Goal: Information Seeking & Learning: Learn about a topic

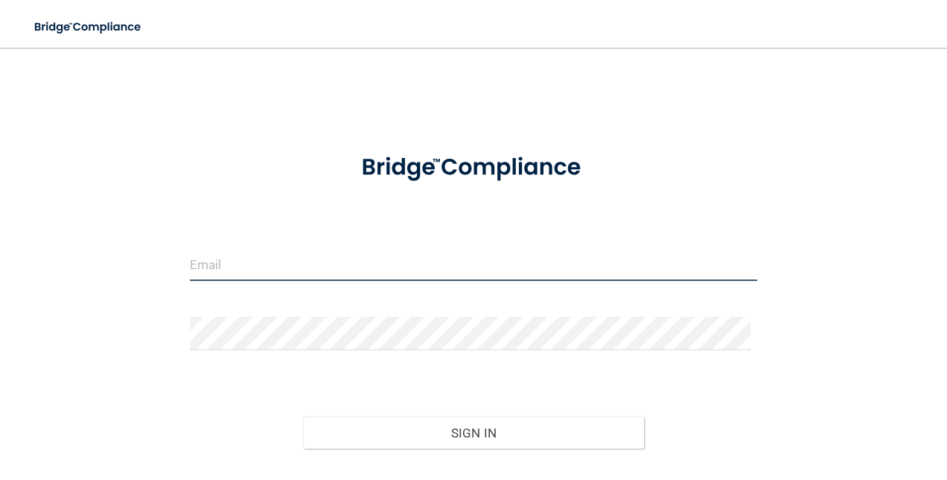
click at [395, 271] on input "email" at bounding box center [474, 264] width 568 height 34
click at [119, 247] on div "Invalid email/password. You don't have permission to access that page. Sign In …" at bounding box center [474, 293] width 888 height 460
click at [219, 255] on input "email" at bounding box center [474, 264] width 568 height 34
click at [115, 292] on div "Invalid email/password. You don't have permission to access that page. Sign In …" at bounding box center [474, 293] width 888 height 460
click at [203, 266] on input "email" at bounding box center [474, 264] width 568 height 34
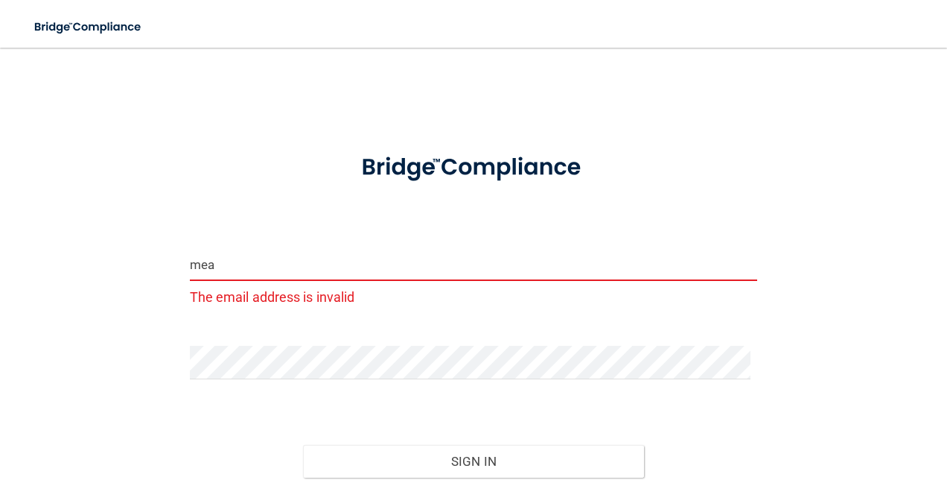
type input "[EMAIL_ADDRESS][PERSON_NAME][DOMAIN_NAME]"
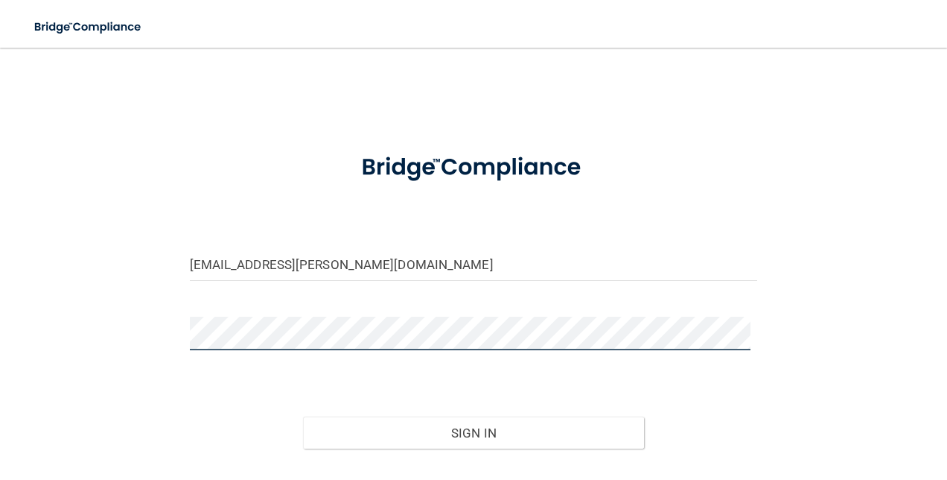
click at [303, 416] on button "Sign In" at bounding box center [473, 432] width 341 height 33
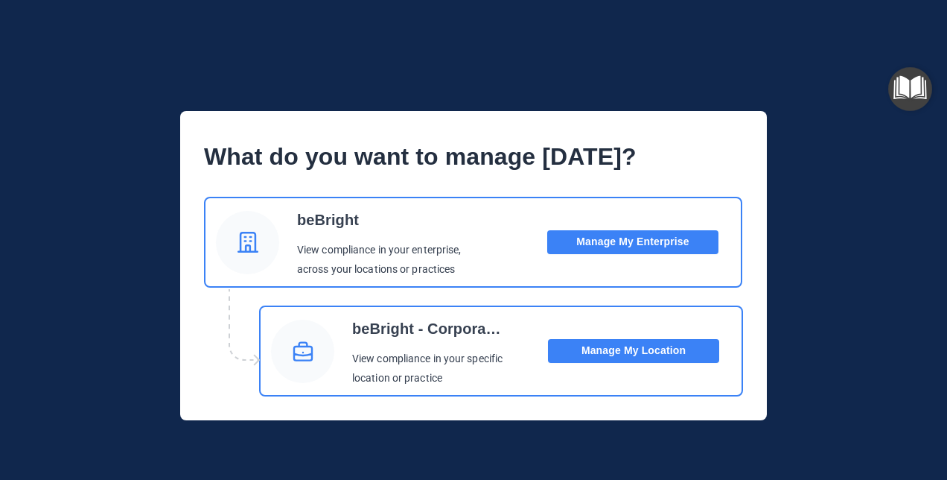
click at [627, 352] on button "Manage My Location" at bounding box center [633, 351] width 171 height 24
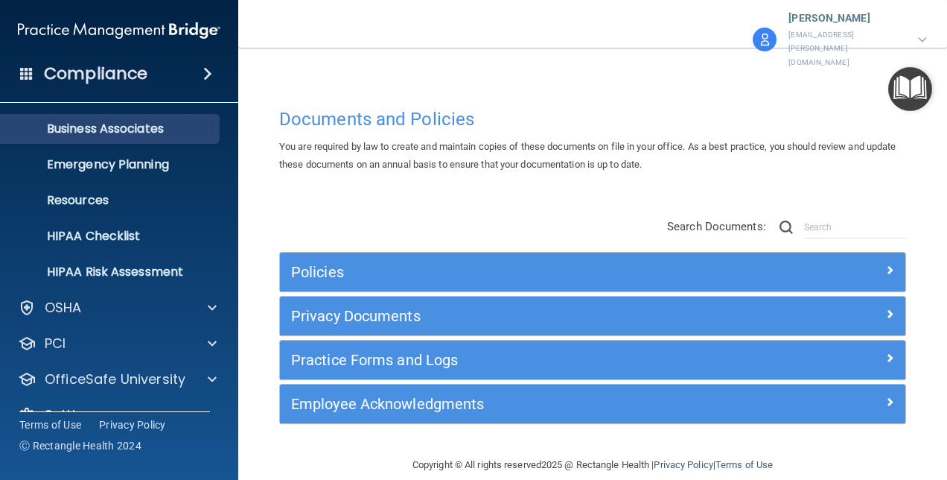
scroll to position [139, 0]
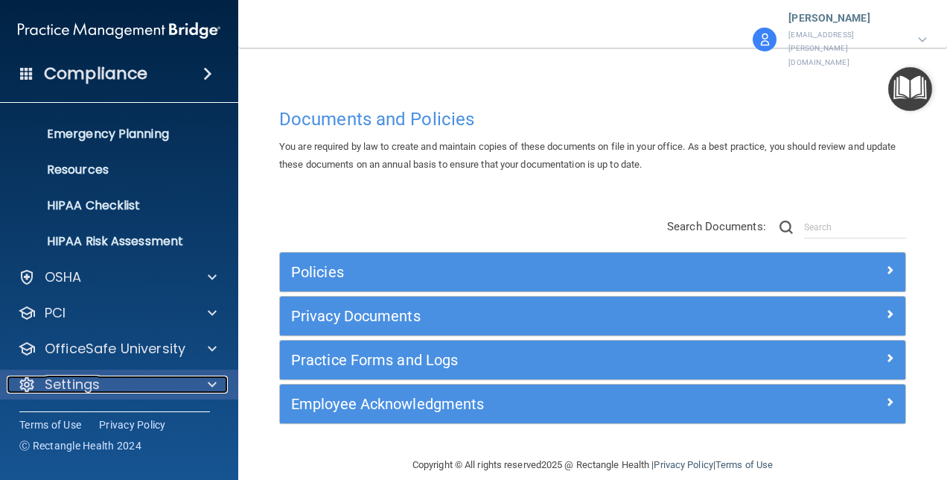
click at [75, 378] on p "Settings" at bounding box center [72, 384] width 55 height 18
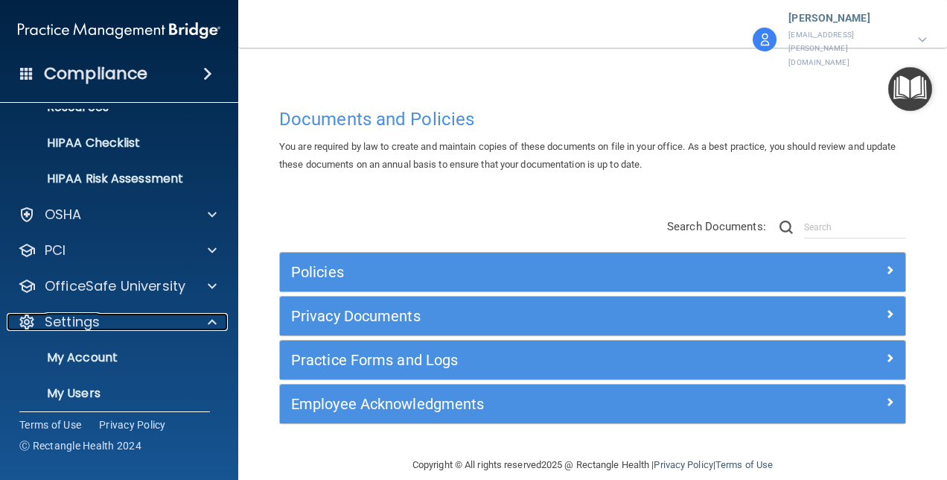
scroll to position [281, 0]
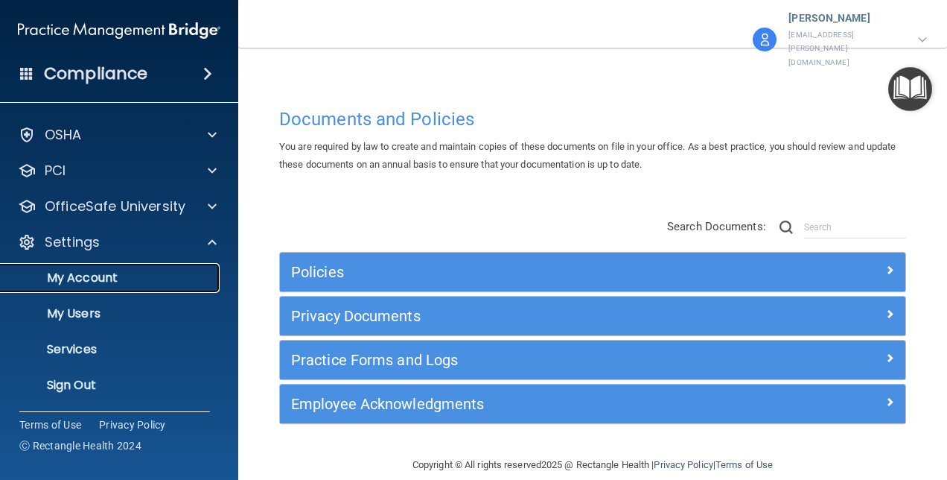
click at [91, 285] on p "My Account" at bounding box center [111, 277] width 203 height 15
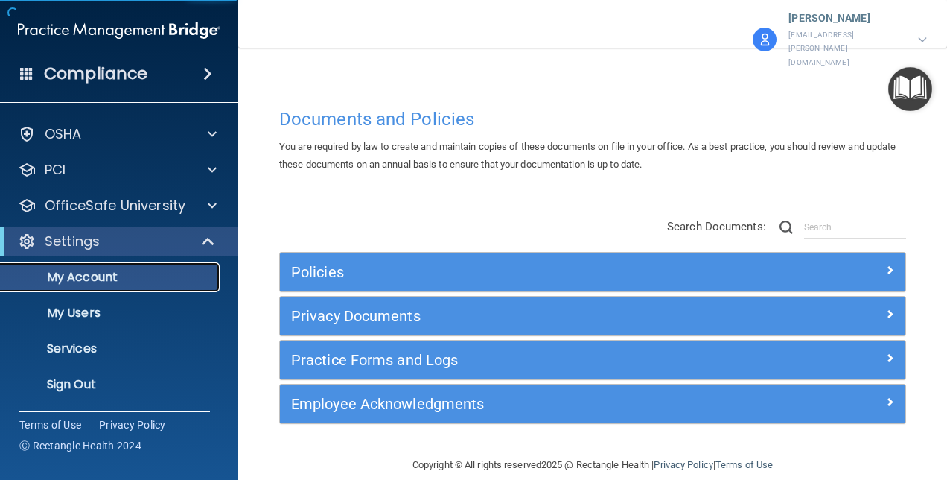
scroll to position [31, 0]
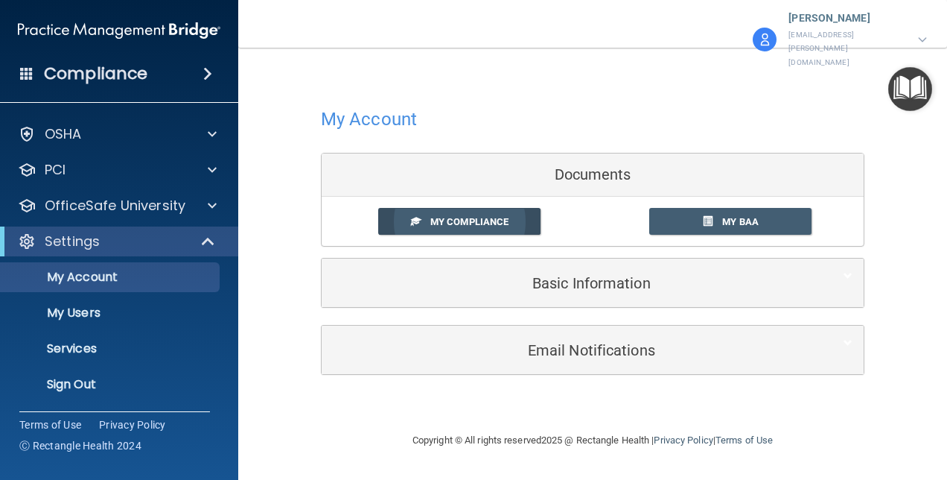
click at [442, 208] on link "My Compliance" at bounding box center [459, 222] width 163 height 28
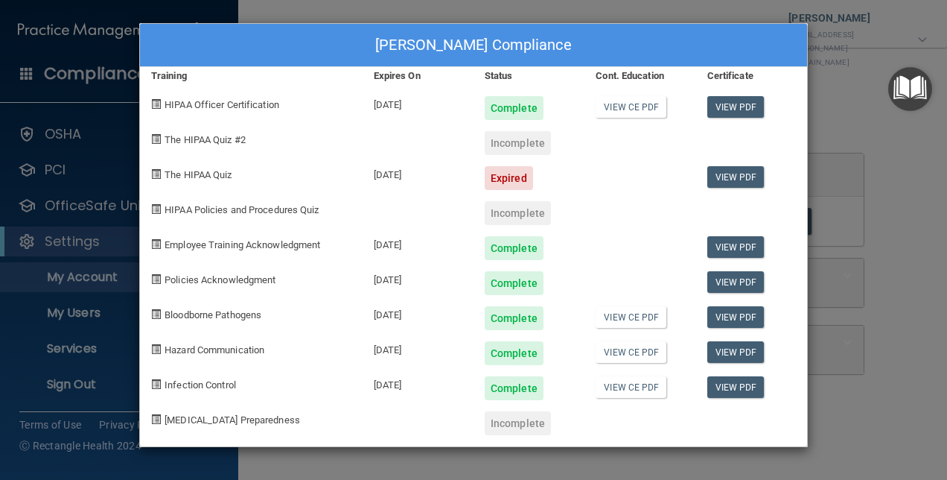
click at [896, 247] on div "[PERSON_NAME] Compliance Training Expires On Status Cont. Education Certificate…" at bounding box center [473, 240] width 947 height 480
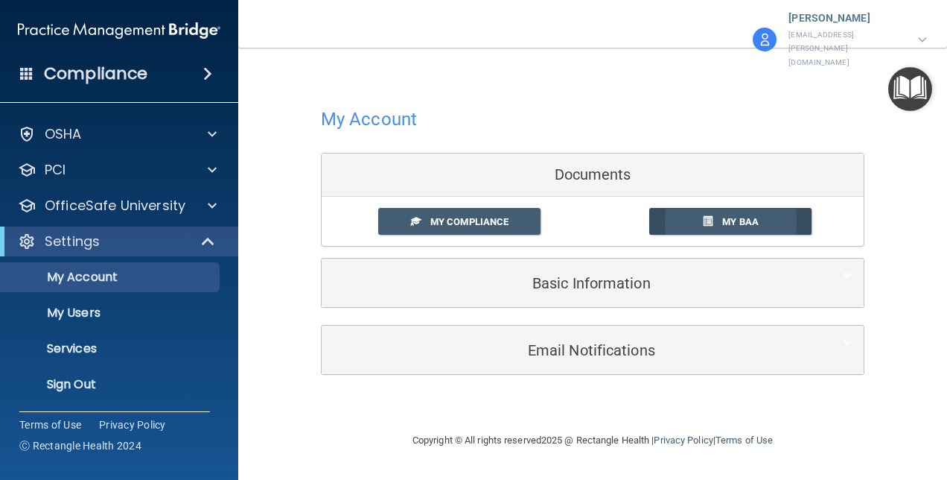
click at [738, 216] on span "My BAA" at bounding box center [740, 221] width 36 height 11
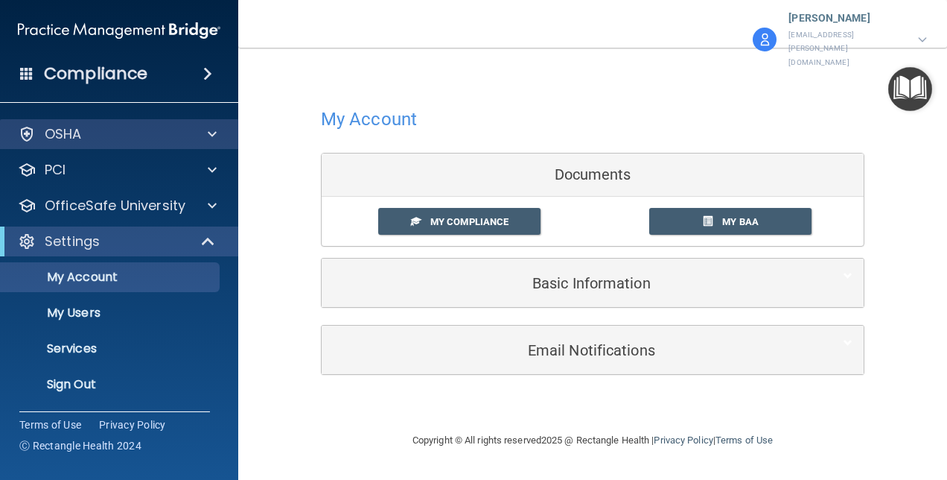
click at [89, 143] on div "OSHA" at bounding box center [119, 134] width 239 height 30
click at [213, 134] on span at bounding box center [212, 134] width 9 height 18
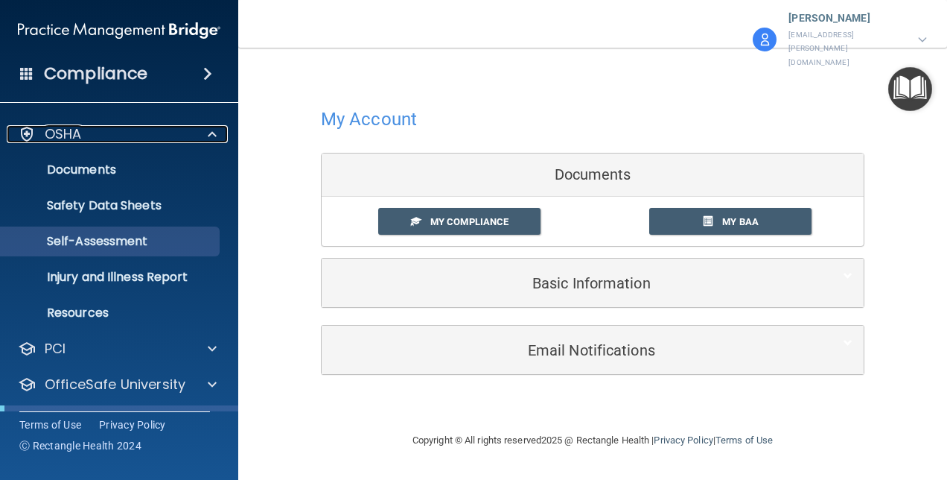
scroll to position [106, 0]
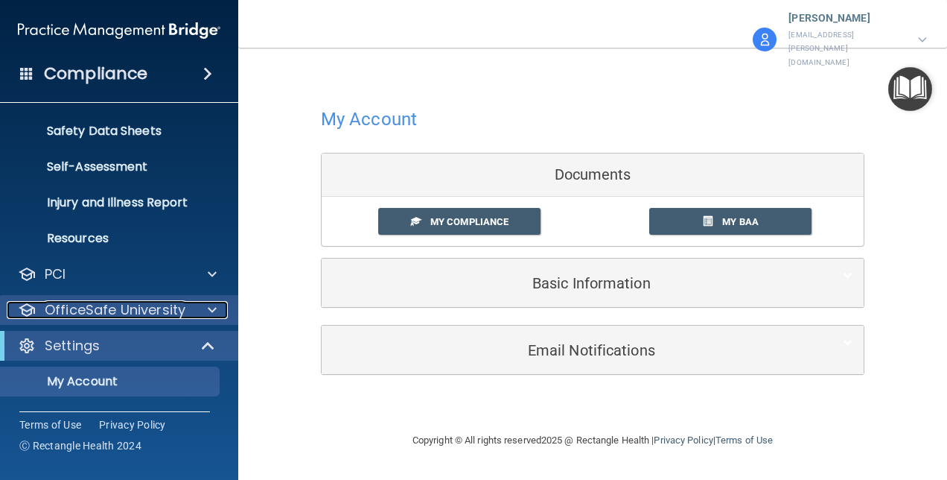
click at [210, 310] on span at bounding box center [212, 310] width 9 height 18
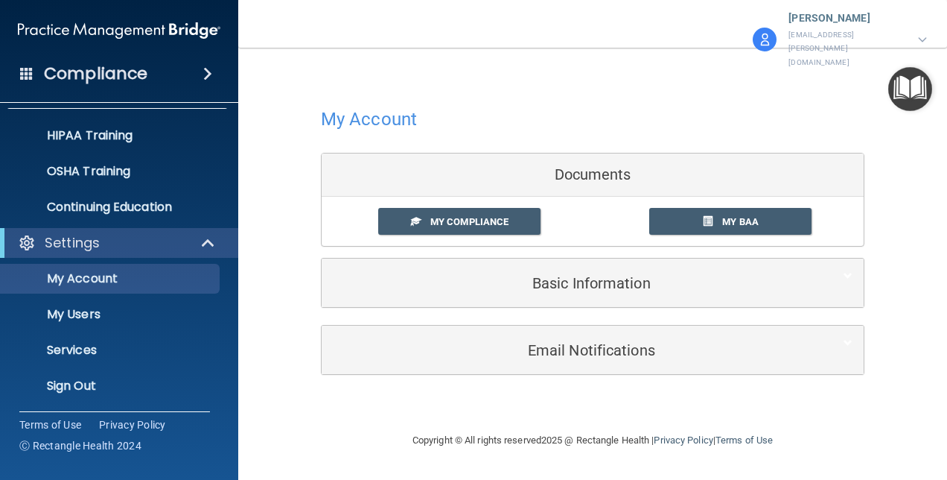
scroll to position [317, 0]
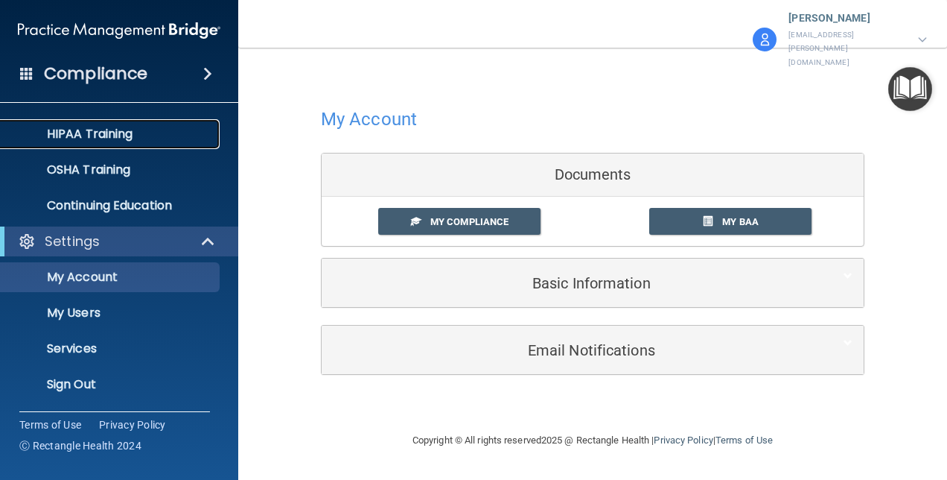
click at [134, 134] on div "HIPAA Training" at bounding box center [111, 134] width 203 height 15
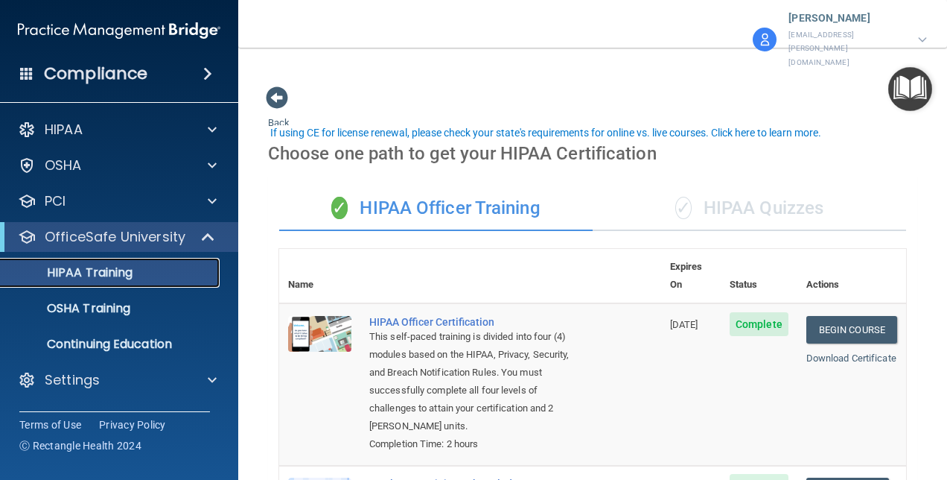
scroll to position [149, 0]
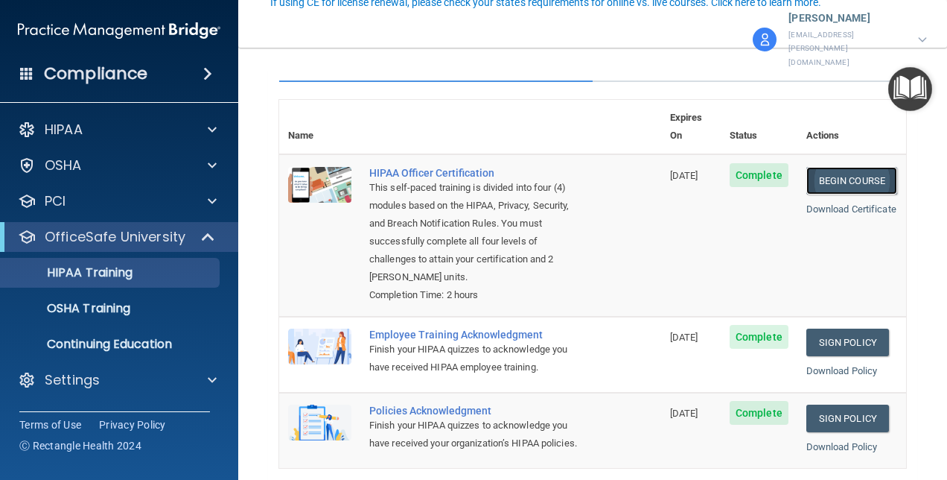
click at [839, 167] on link "Begin Course" at bounding box center [852, 181] width 91 height 28
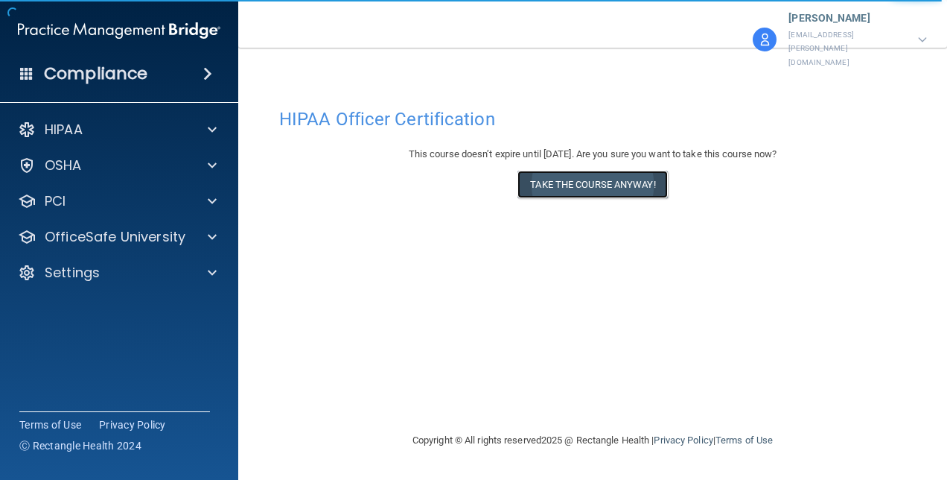
click at [596, 171] on button "Take the course anyway!" at bounding box center [593, 185] width 150 height 28
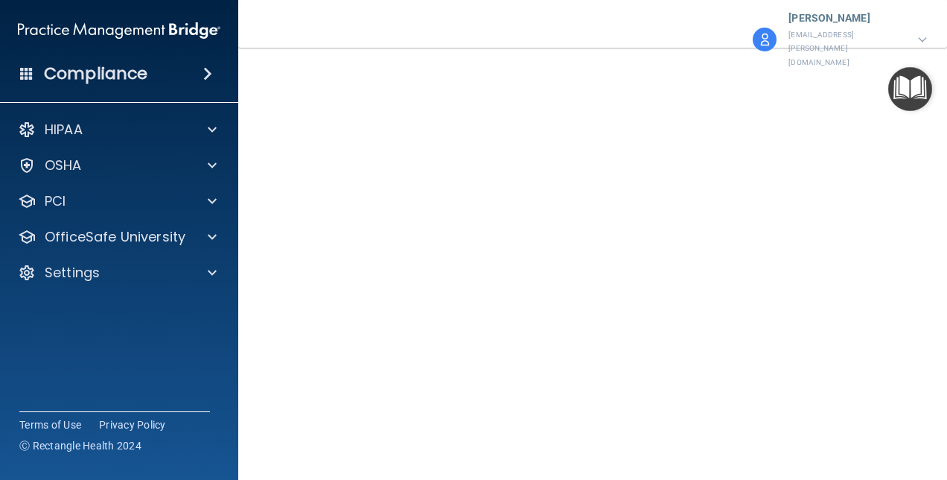
scroll to position [69, 0]
